Goal: Information Seeking & Learning: Find specific fact

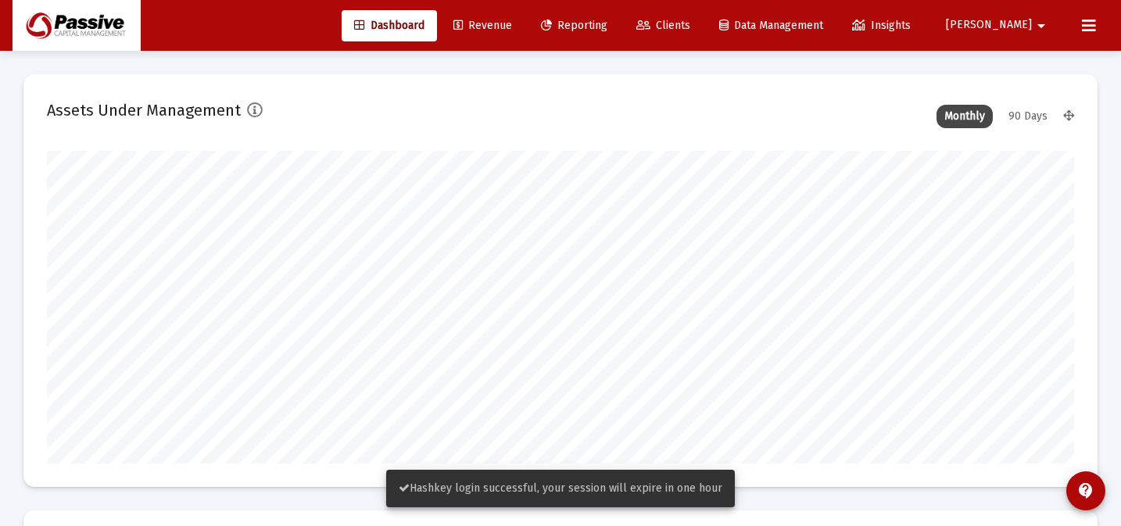
scroll to position [313, 553]
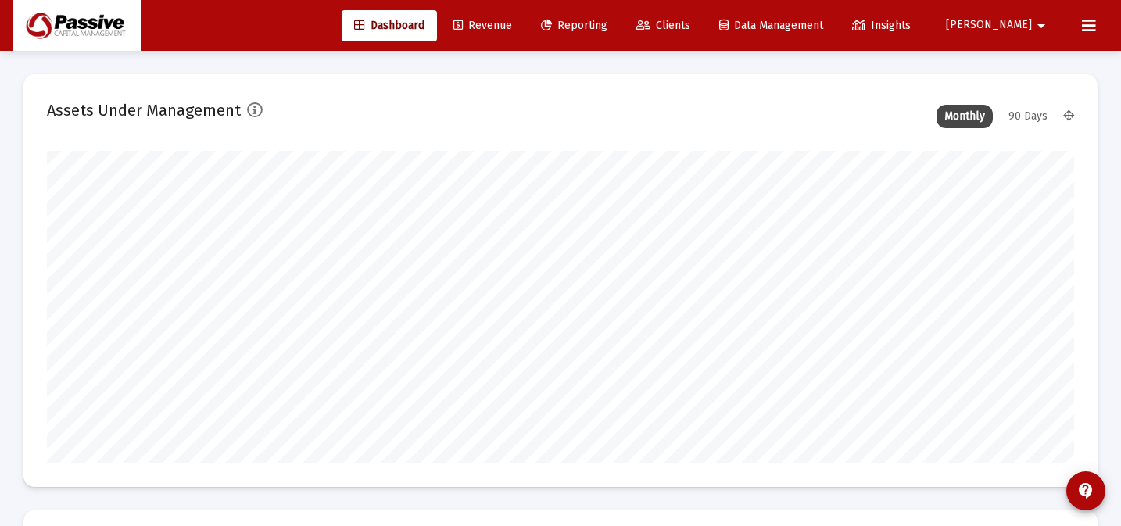
type input "[DATE]"
click at [650, 30] on icon at bounding box center [643, 25] width 14 height 11
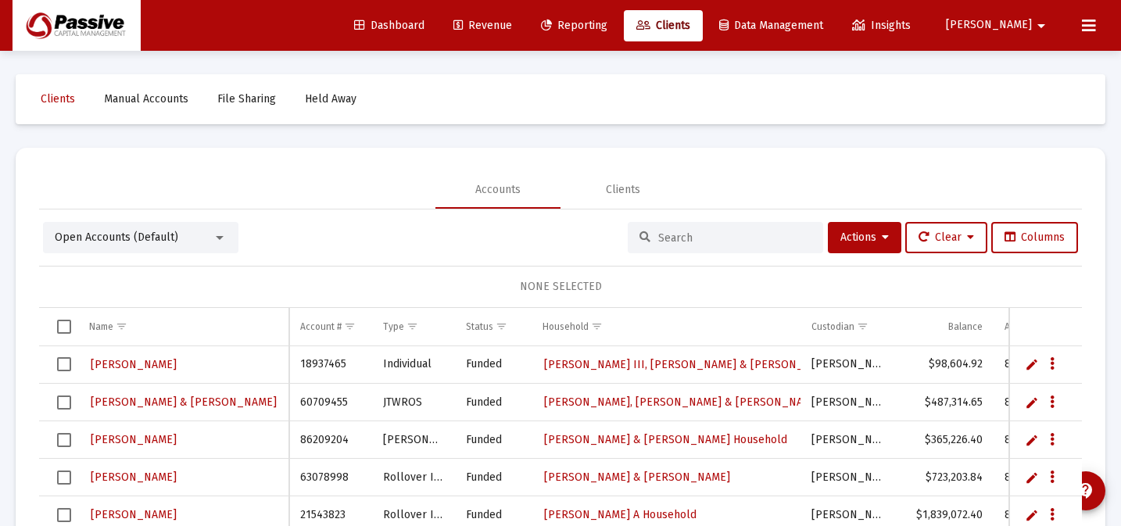
click at [210, 206] on div "Accounts Clients" at bounding box center [560, 190] width 1043 height 38
click at [199, 238] on div "Open Accounts (Default)" at bounding box center [134, 238] width 158 height 16
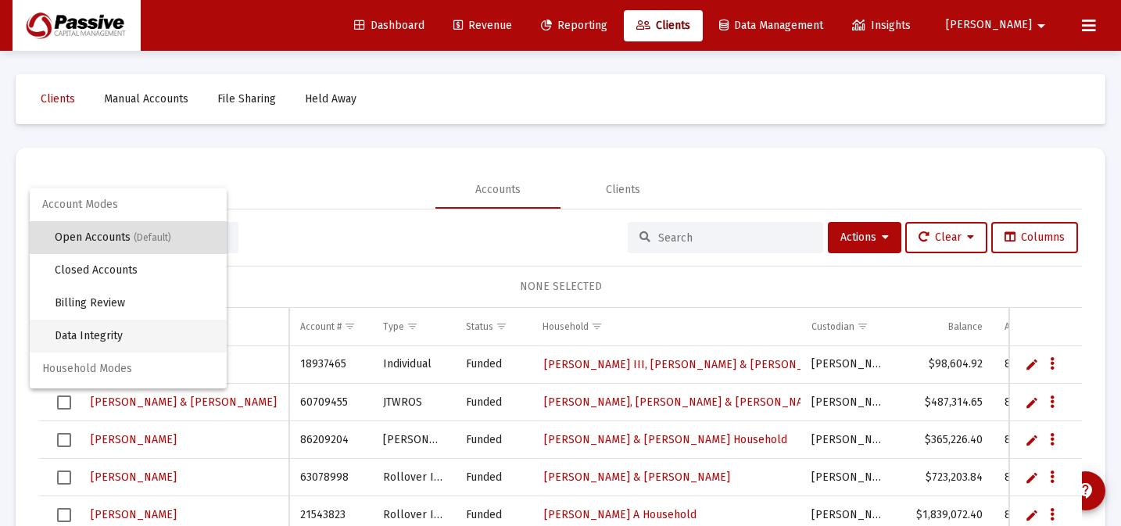
scroll to position [30, 0]
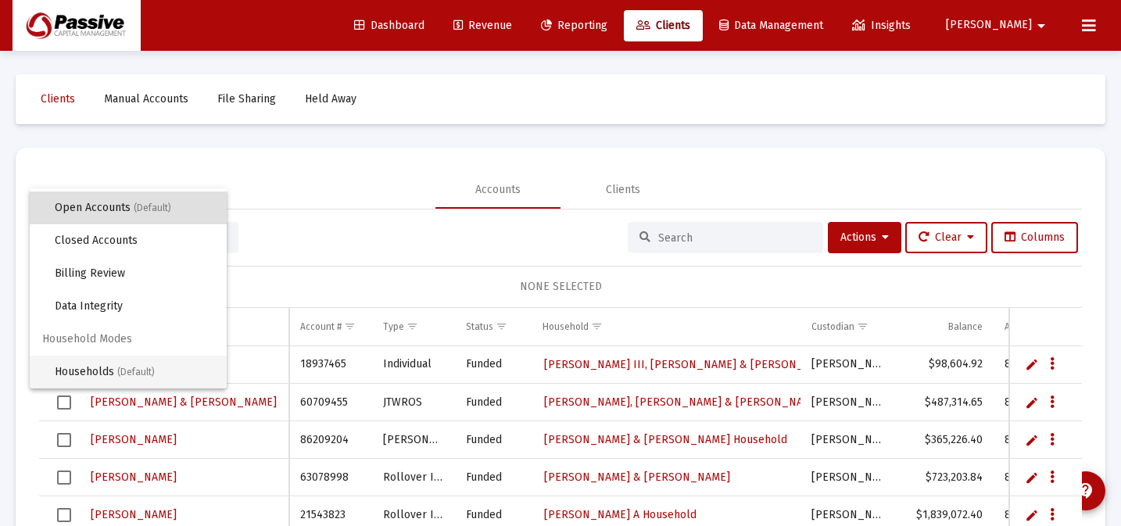
click at [152, 364] on span "Households (Default)" at bounding box center [134, 372] width 159 height 33
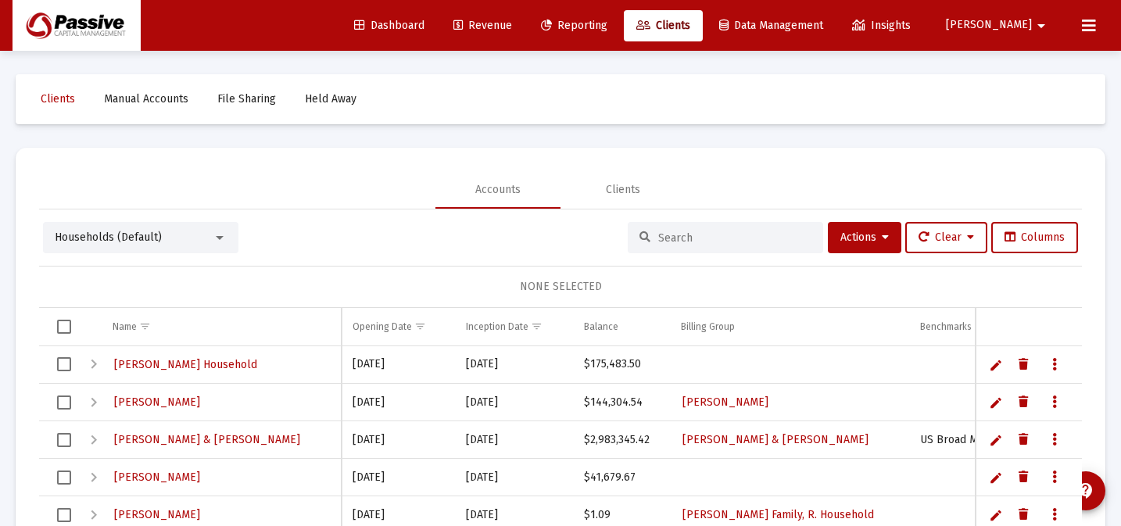
click at [694, 241] on input at bounding box center [734, 237] width 153 height 13
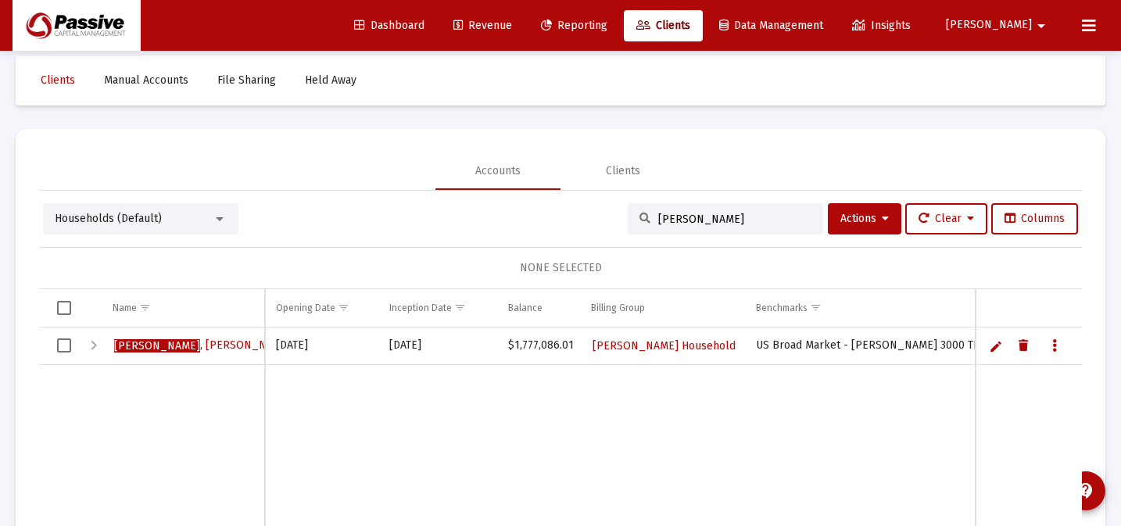
scroll to position [0, 0]
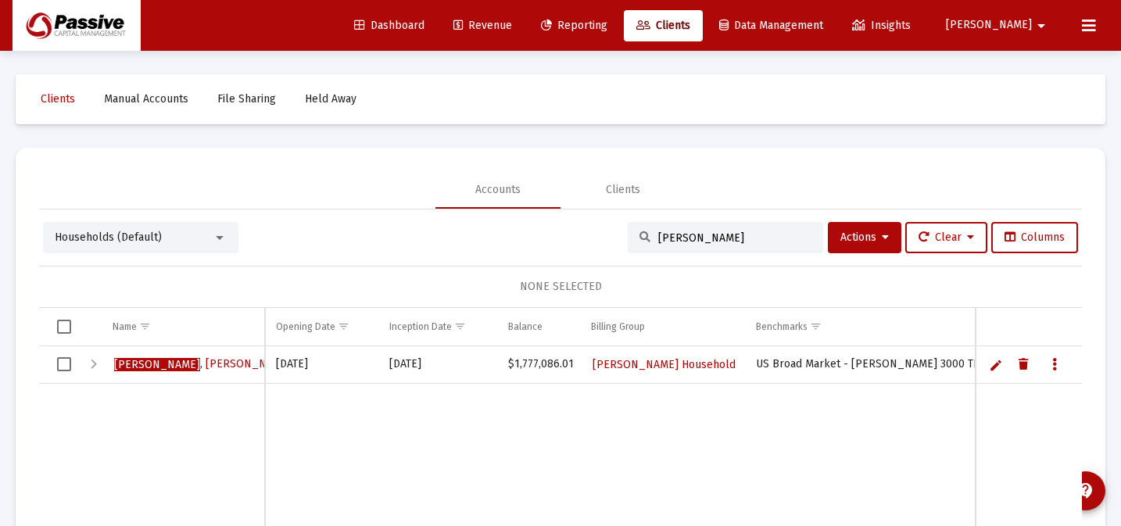
type input "[PERSON_NAME]"
drag, startPoint x: 440, startPoint y: 368, endPoint x: 389, endPoint y: 368, distance: 50.8
click at [389, 368] on td "[DATE]" at bounding box center [437, 365] width 119 height 38
copy td "[DATE]"
